Goal: Transaction & Acquisition: Obtain resource

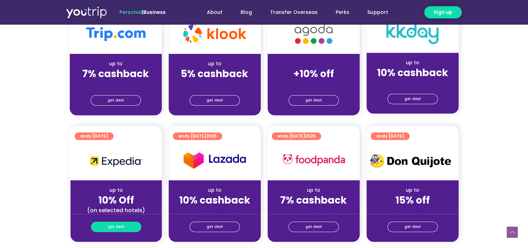
click at [121, 228] on span "get deal" at bounding box center [116, 227] width 16 height 10
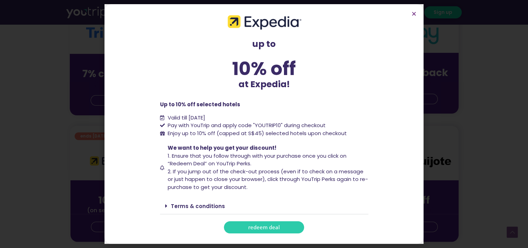
click at [263, 230] on span "redeem deal" at bounding box center [264, 227] width 32 height 5
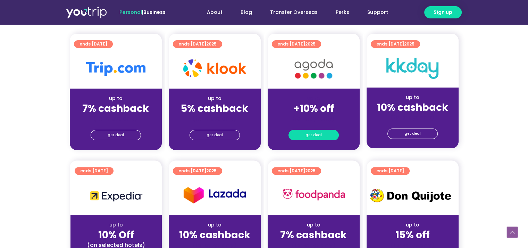
click at [316, 133] on span "get deal" at bounding box center [314, 135] width 16 height 10
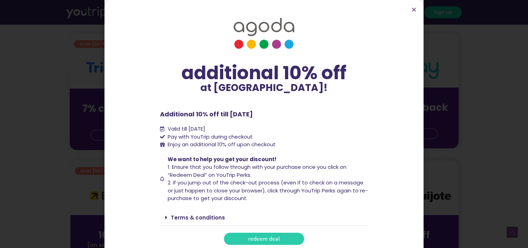
click at [262, 238] on span "redeem deal" at bounding box center [264, 238] width 32 height 5
